Goal: Task Accomplishment & Management: Manage account settings

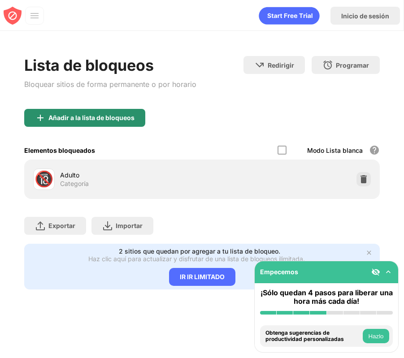
click at [92, 120] on font "Añadir a la lista de bloqueos" at bounding box center [91, 118] width 86 height 8
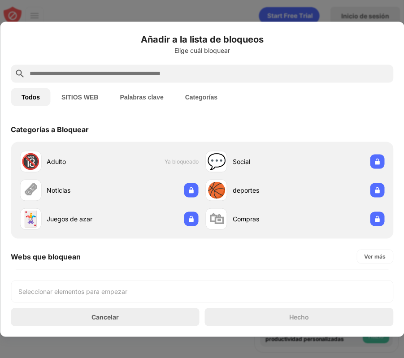
click at [121, 75] on input "text" at bounding box center [209, 73] width 361 height 11
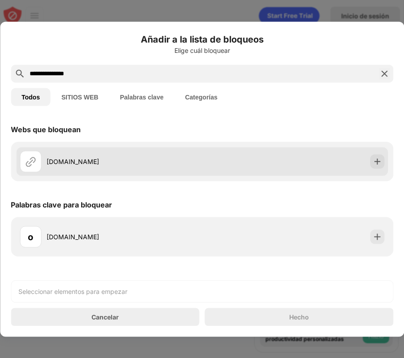
type input "**********"
click at [110, 159] on div "youtube.com" at bounding box center [124, 161] width 155 height 9
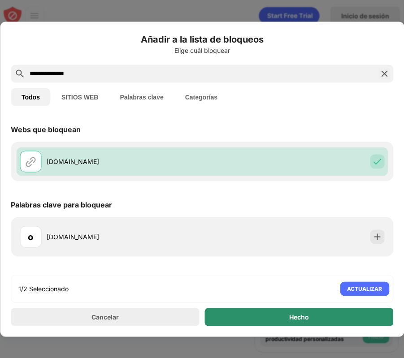
click at [273, 319] on div "Hecho" at bounding box center [299, 317] width 189 height 18
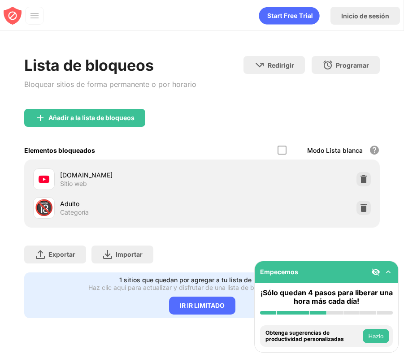
click at [377, 336] on font "Hazlo" at bounding box center [375, 336] width 15 height 7
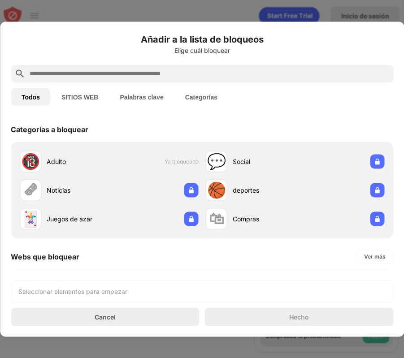
scroll to position [312, 0]
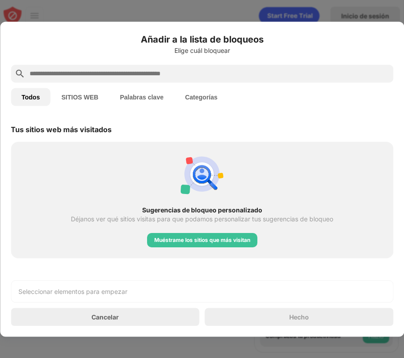
click at [346, 11] on div at bounding box center [202, 179] width 404 height 358
